Goal: Task Accomplishment & Management: Use online tool/utility

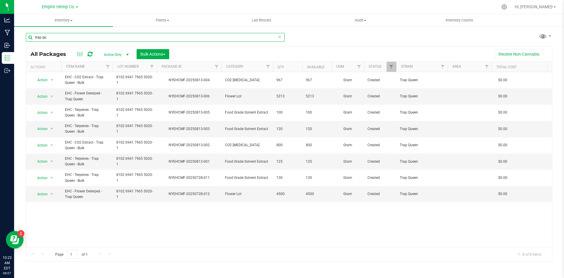
click at [56, 39] on input "trap qu" at bounding box center [155, 37] width 259 height 9
drag, startPoint x: 56, startPoint y: 39, endPoint x: 33, endPoint y: 39, distance: 23.2
click at [33, 39] on input "trap qu" at bounding box center [155, 37] width 259 height 9
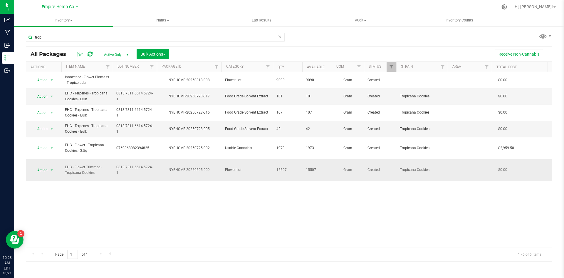
click at [252, 167] on span "Flower Lot" at bounding box center [247, 170] width 44 height 6
click at [50, 168] on span "select" at bounding box center [51, 170] width 5 height 5
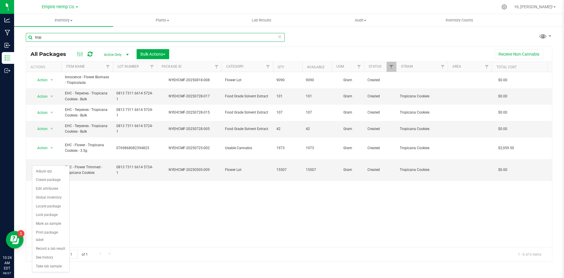
click at [61, 37] on input "trop" at bounding box center [155, 37] width 259 height 9
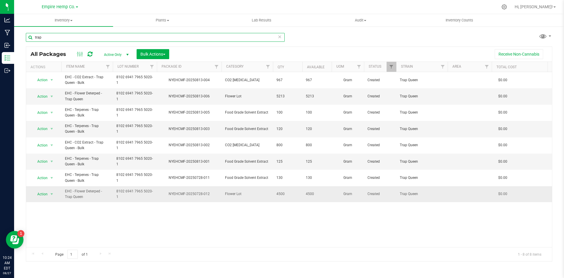
type input "trap"
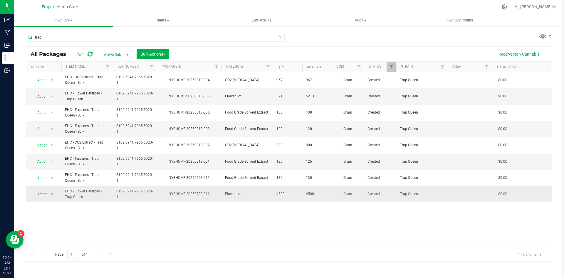
click at [253, 193] on span "Flower Lot" at bounding box center [247, 194] width 44 height 6
click at [253, 93] on span "Flower Lot" at bounding box center [247, 96] width 44 height 6
click at [281, 35] on icon at bounding box center [280, 36] width 4 height 7
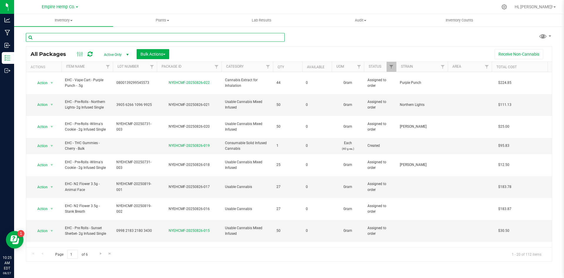
click at [198, 35] on input "text" at bounding box center [155, 37] width 259 height 9
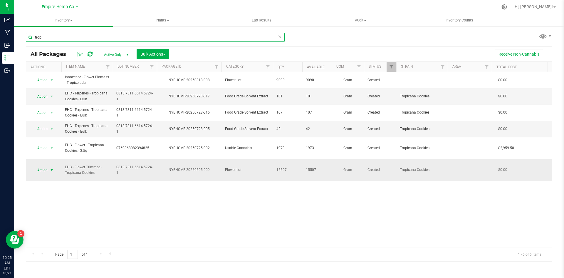
type input "tropi"
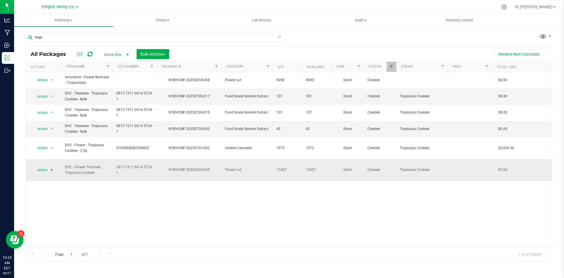
click at [46, 166] on span "Action" at bounding box center [40, 170] width 16 height 8
click at [47, 172] on li "Adjust qty" at bounding box center [50, 171] width 37 height 9
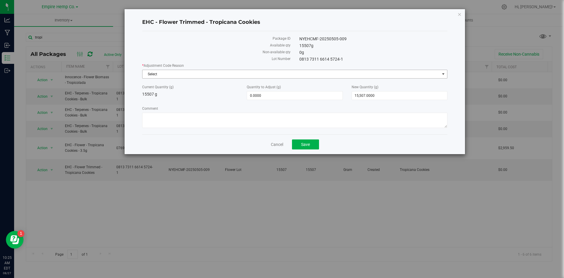
click at [444, 74] on span "select" at bounding box center [443, 74] width 5 height 5
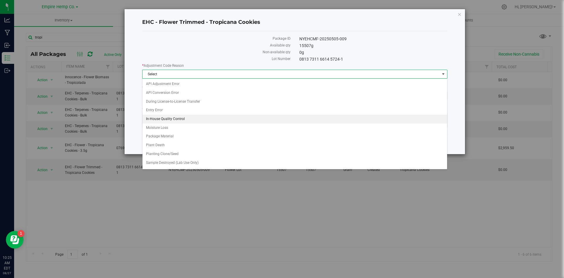
click at [369, 115] on li "In-House Quality Control" at bounding box center [295, 119] width 305 height 9
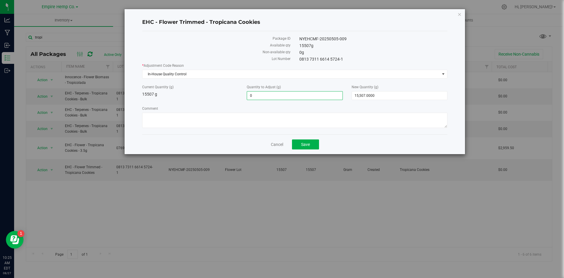
click at [296, 93] on span "0.0000 0" at bounding box center [295, 95] width 96 height 9
type input "0"
drag, startPoint x: 153, startPoint y: 94, endPoint x: 140, endPoint y: 96, distance: 12.5
click at [140, 96] on div "Current Quantity (g) 15507 g" at bounding box center [190, 90] width 105 height 13
drag, startPoint x: 154, startPoint y: 94, endPoint x: 141, endPoint y: 97, distance: 13.5
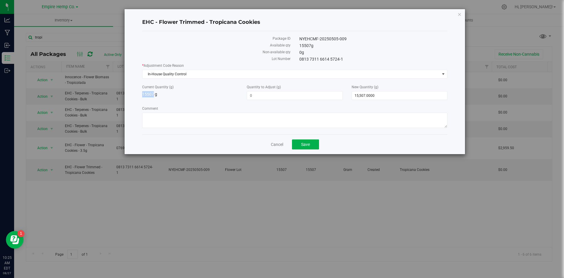
click at [141, 97] on div "Current Quantity (g) 15507 g" at bounding box center [190, 90] width 105 height 13
copy span "15507"
click at [258, 94] on span at bounding box center [295, 95] width 96 height 9
paste input "15507"
type input "15507"
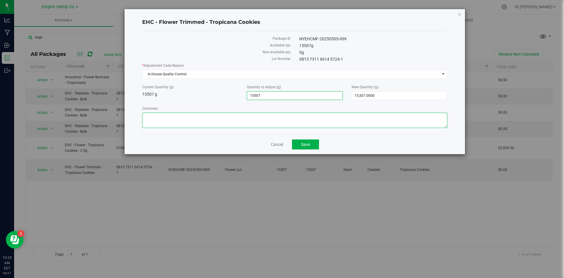
type input "15,507.0000"
type input "31,014.0000"
click at [248, 124] on textarea "Comment" at bounding box center [294, 120] width 305 height 15
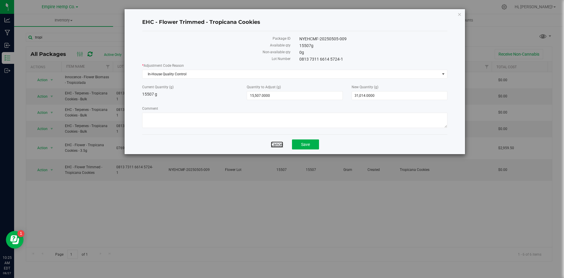
click at [271, 144] on link "Cancel" at bounding box center [277, 144] width 12 height 6
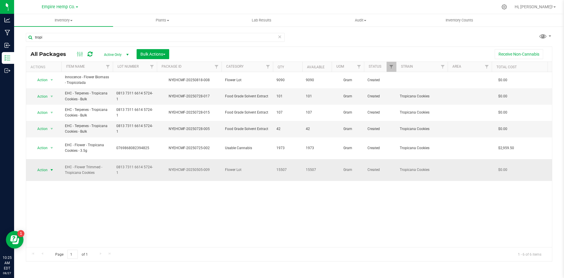
click at [52, 168] on span "select" at bounding box center [51, 170] width 5 height 5
click at [242, 212] on div "Action Action Adjust qty Create package Edit attributes Global inventory Locate…" at bounding box center [289, 159] width 526 height 175
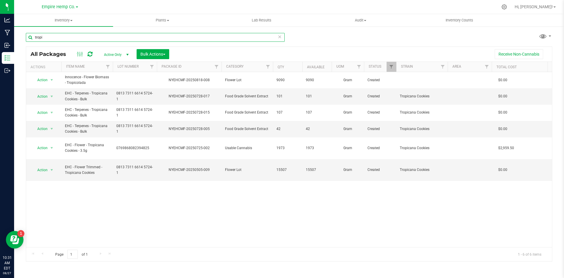
drag, startPoint x: 60, startPoint y: 37, endPoint x: 24, endPoint y: 37, distance: 36.2
click at [24, 37] on div "tropi All Packages Active Only Active Only Lab Samples Locked All Bulk Actions …" at bounding box center [289, 115] width 550 height 179
type input "tin"
